Goal: Obtain resource: Obtain resource

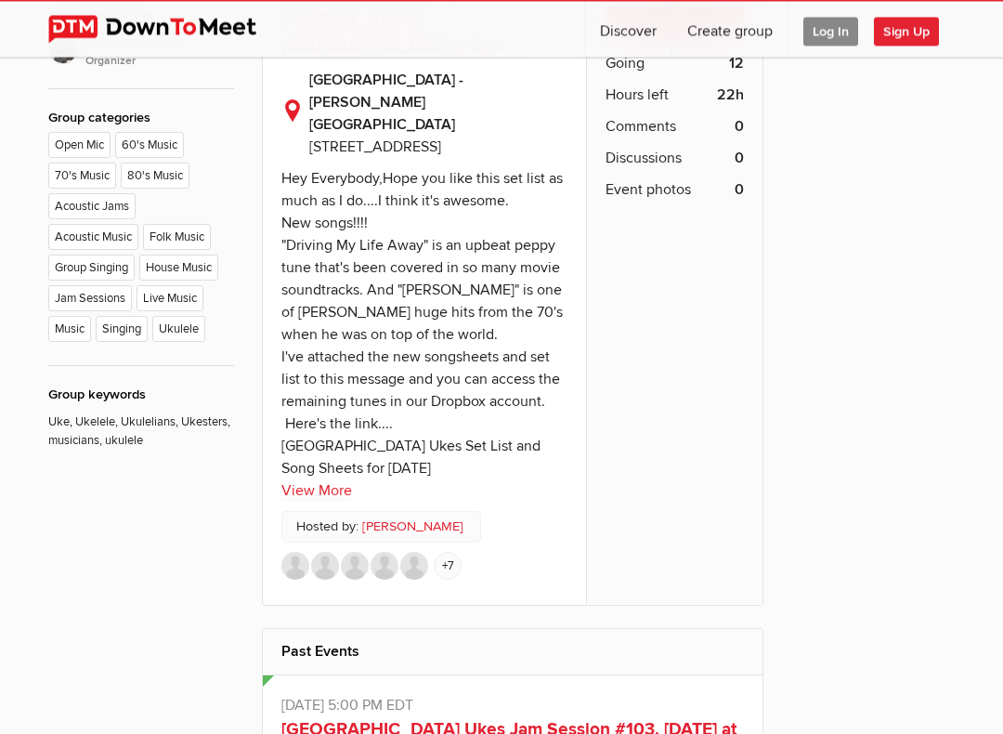
scroll to position [959, 0]
click at [332, 479] on link "View More" at bounding box center [316, 490] width 71 height 22
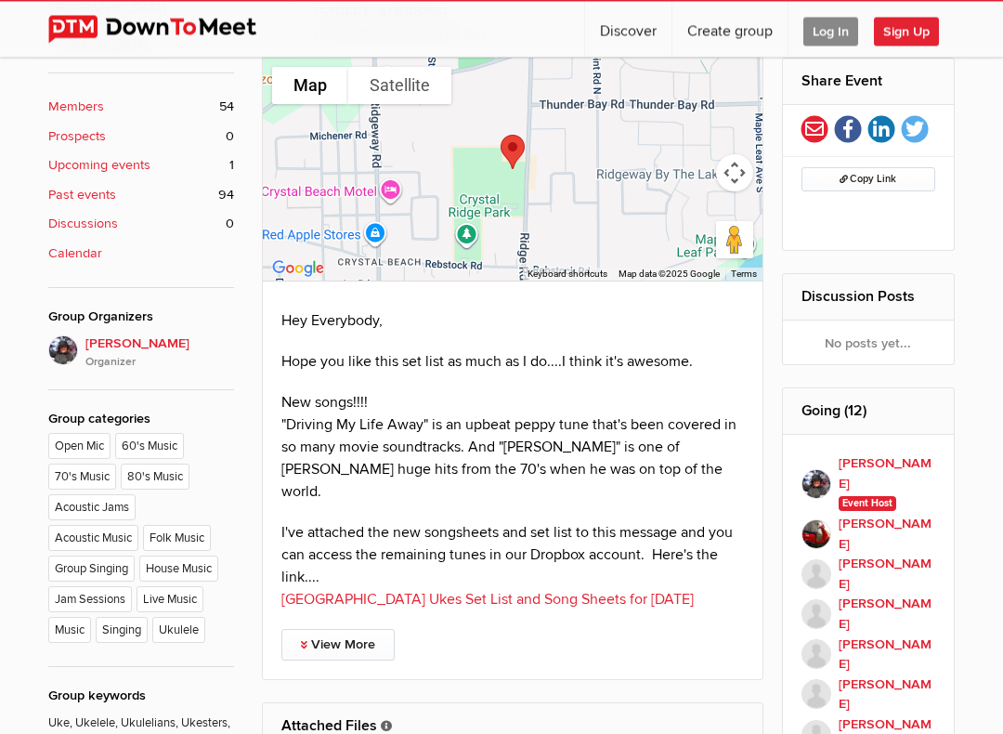
scroll to position [658, 0]
click at [622, 590] on link "[GEOGRAPHIC_DATA] Ukes Set List and Song Sheets for [DATE]" at bounding box center [487, 599] width 412 height 19
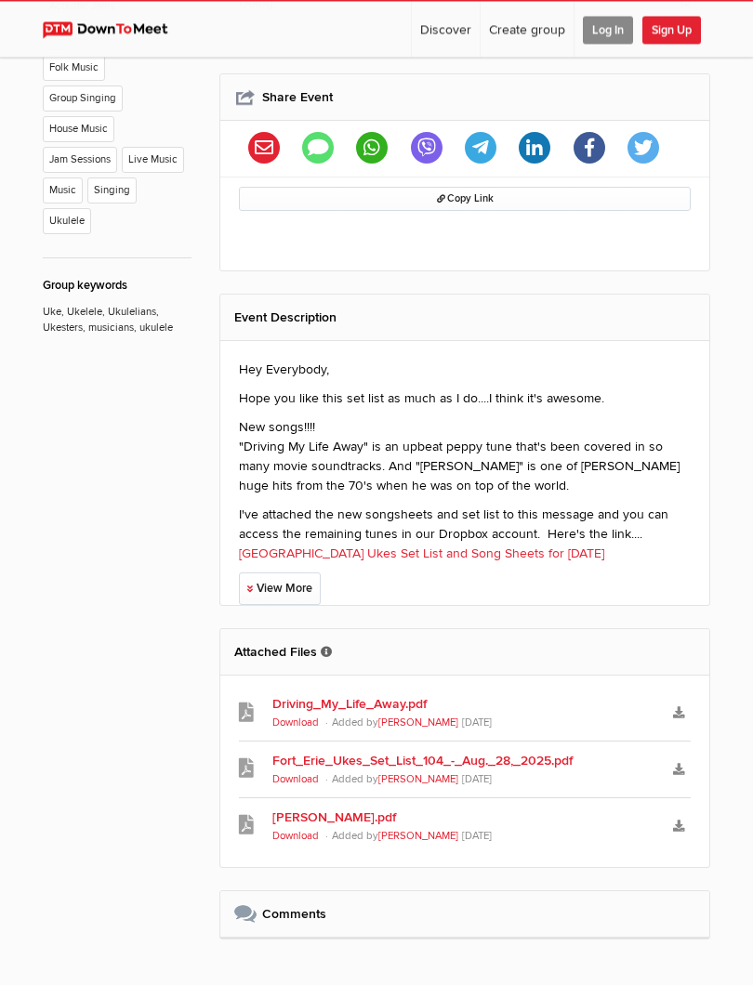
scroll to position [1013, 0]
click at [554, 545] on link "[GEOGRAPHIC_DATA] Ukes Set List and Song Sheets for [DATE]" at bounding box center [421, 553] width 365 height 16
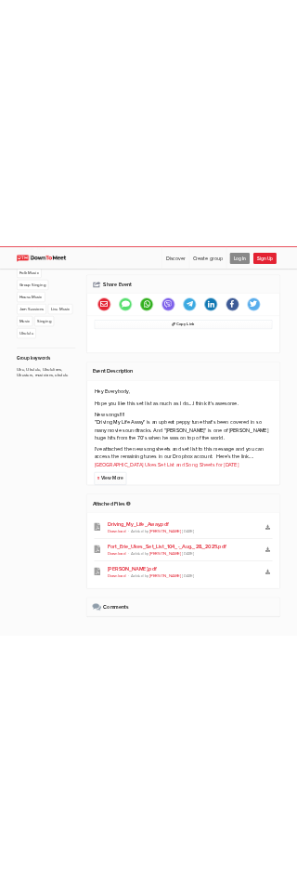
scroll to position [1065, 0]
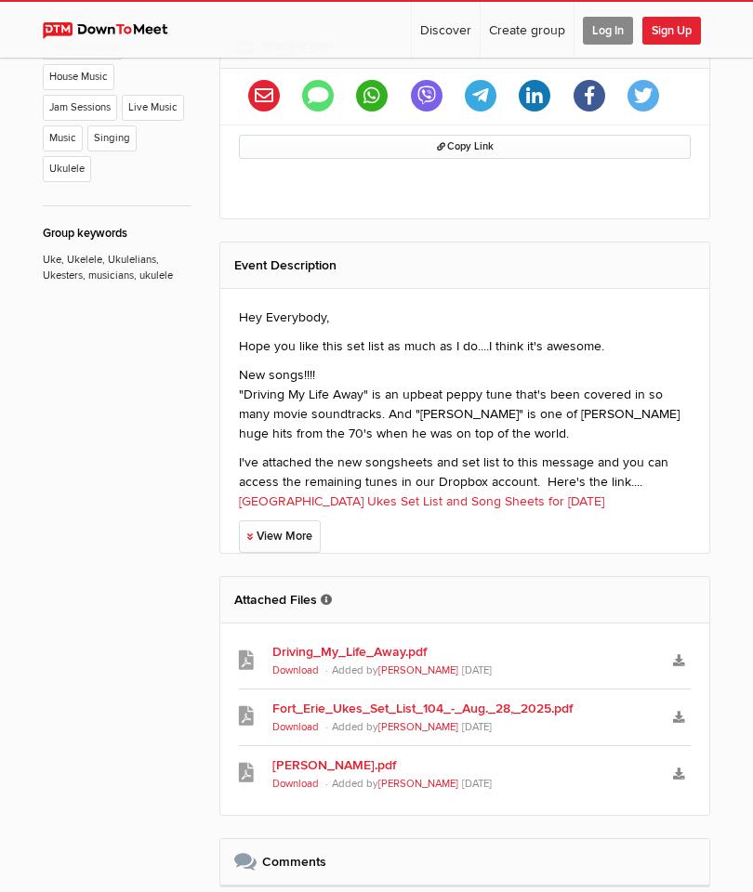
click at [542, 493] on link "[GEOGRAPHIC_DATA] Ukes Set List and Song Sheets for [DATE]" at bounding box center [421, 501] width 365 height 16
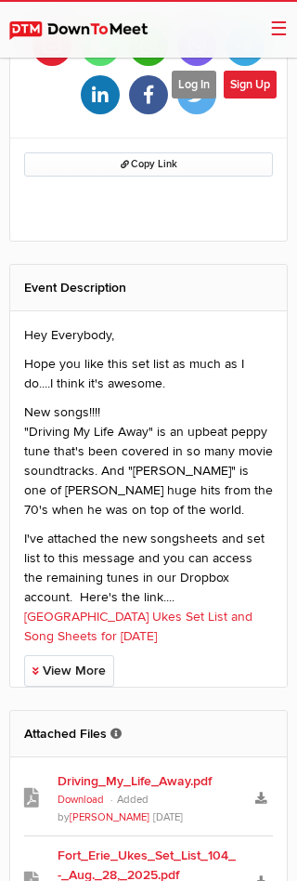
click at [181, 609] on link "[GEOGRAPHIC_DATA] Ukes Set List and Song Sheets for [DATE]" at bounding box center [138, 626] width 229 height 35
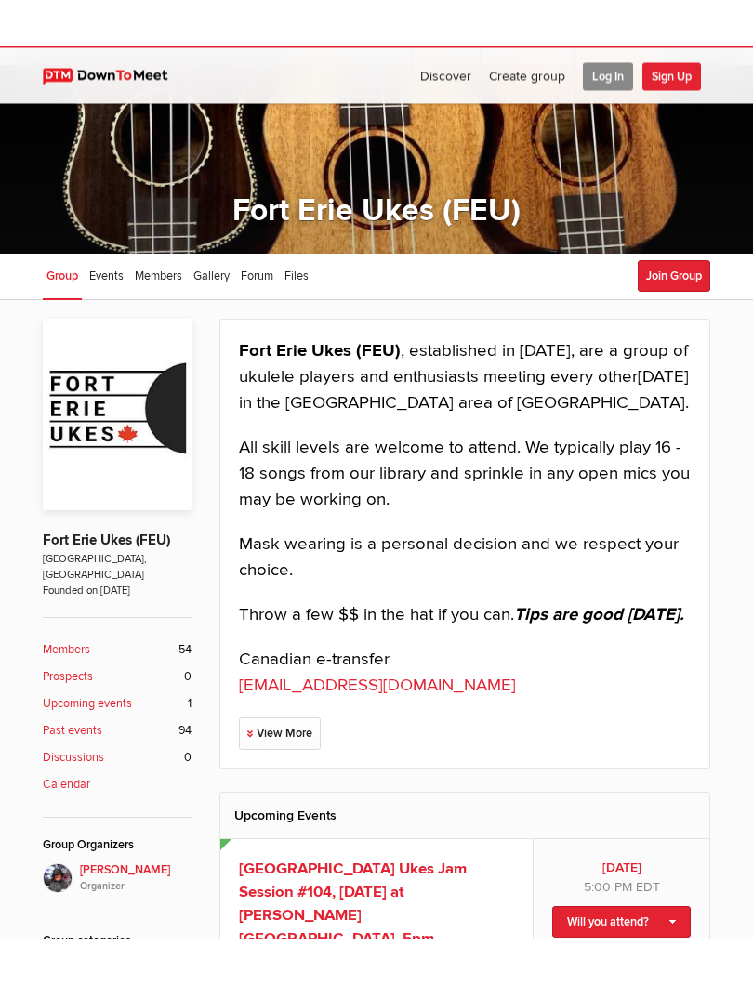
scroll to position [61, 0]
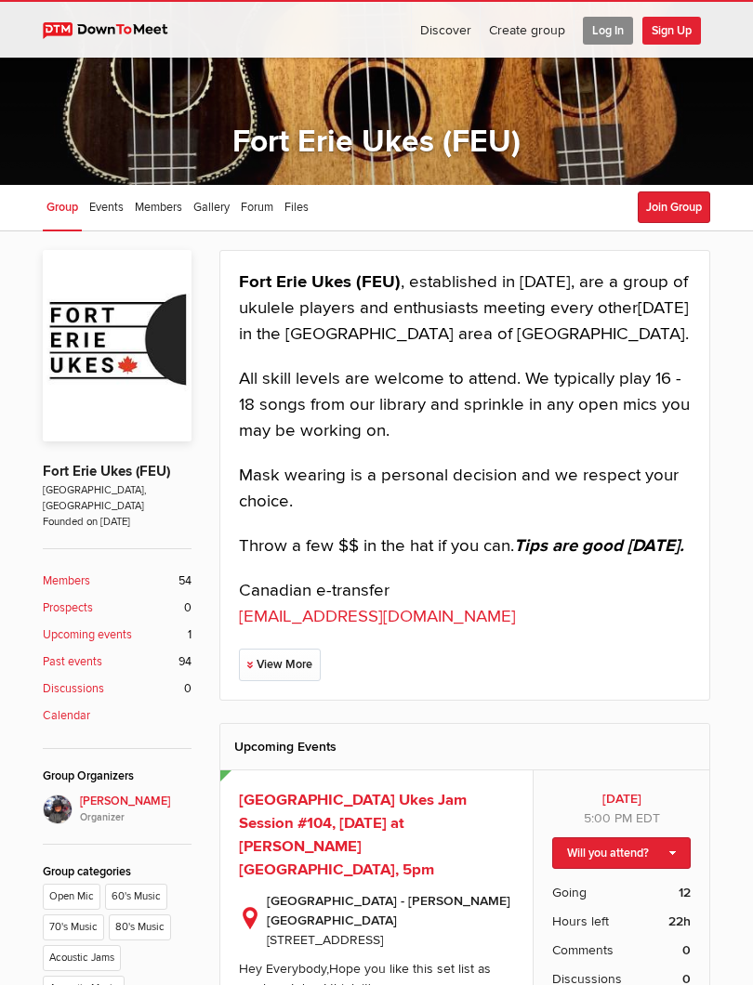
click at [463, 792] on span "[GEOGRAPHIC_DATA] Ukes Jam Session #104, [DATE] at [PERSON_NAME][GEOGRAPHIC_DAT…" at bounding box center [353, 835] width 228 height 89
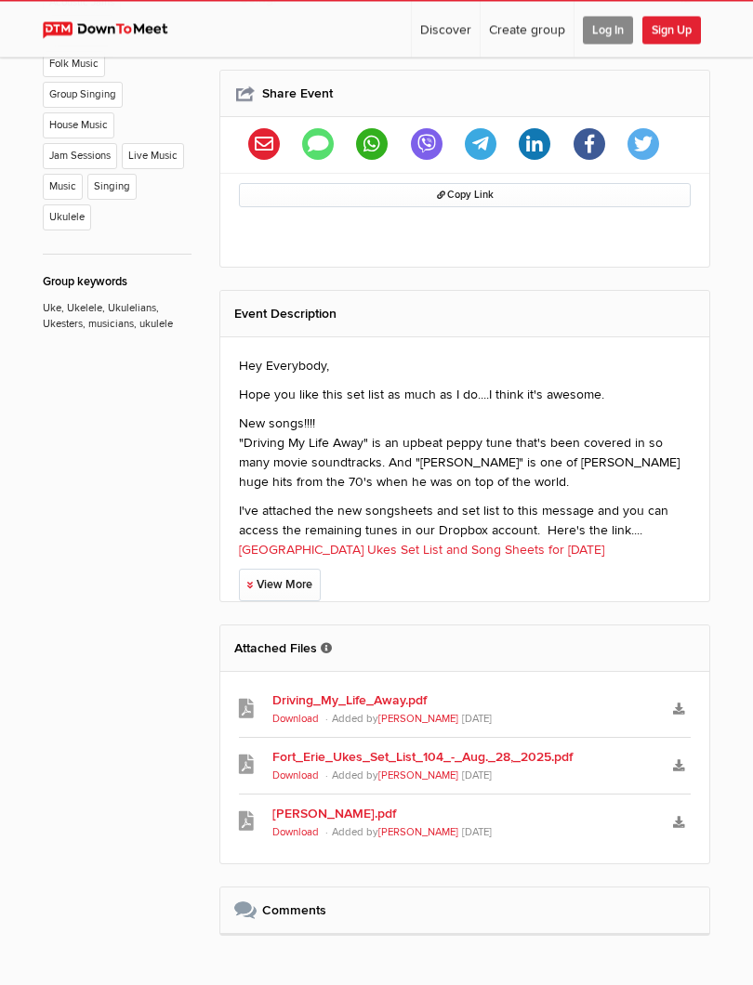
scroll to position [1019, 0]
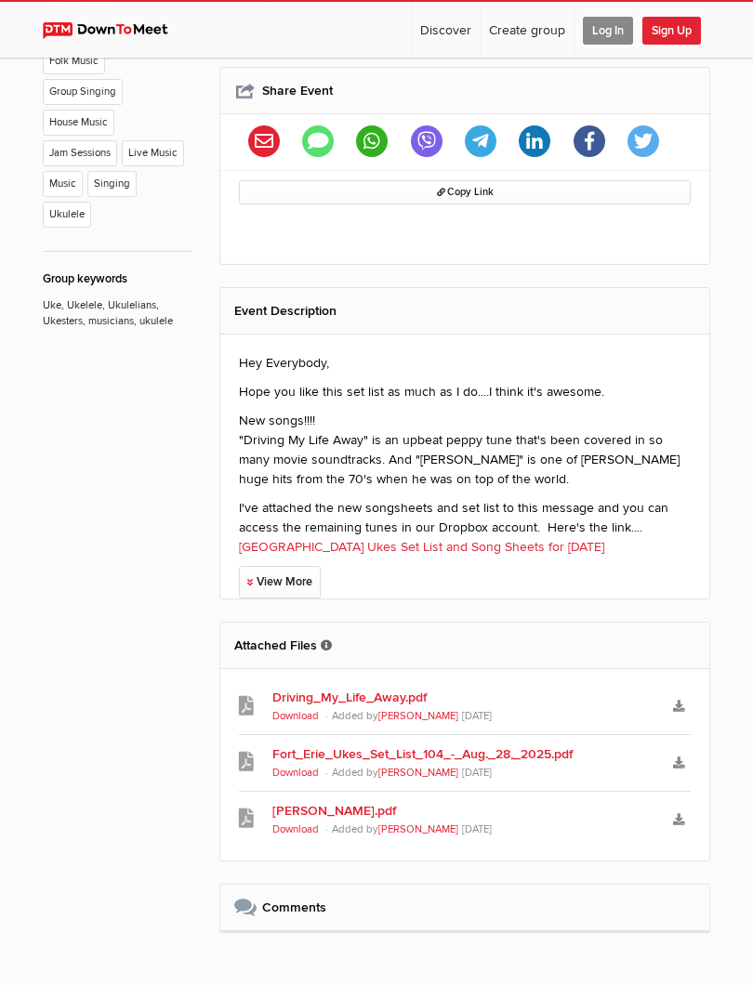
click at [532, 539] on link "[GEOGRAPHIC_DATA] Ukes Set List and Song Sheets for [DATE]" at bounding box center [421, 547] width 365 height 16
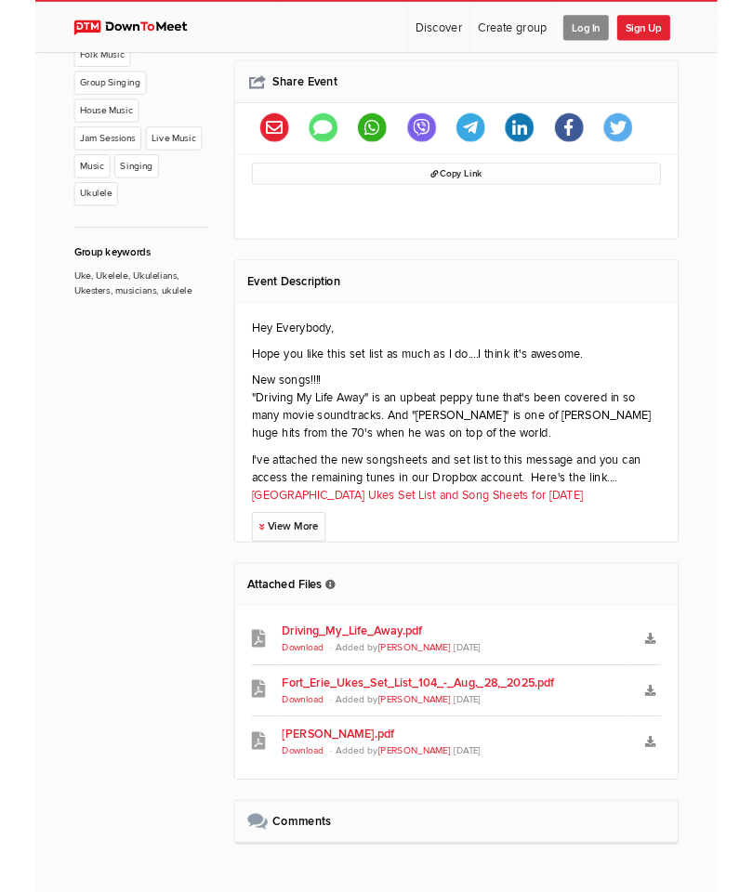
scroll to position [1071, 0]
